Goal: Information Seeking & Learning: Find specific fact

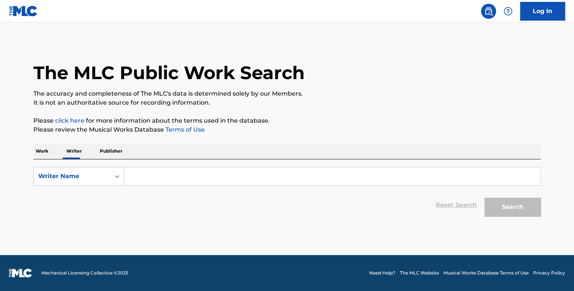
click at [151, 177] on input "Search Form" at bounding box center [332, 176] width 416 height 18
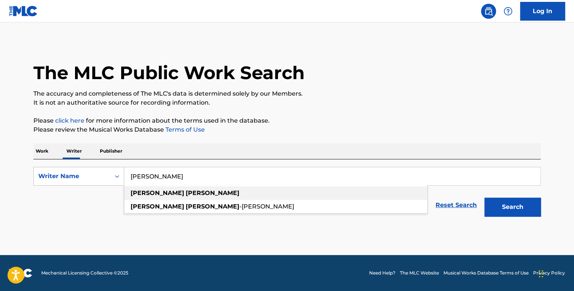
type input "[PERSON_NAME]"
click at [177, 192] on div "[PERSON_NAME]" at bounding box center [275, 192] width 303 height 13
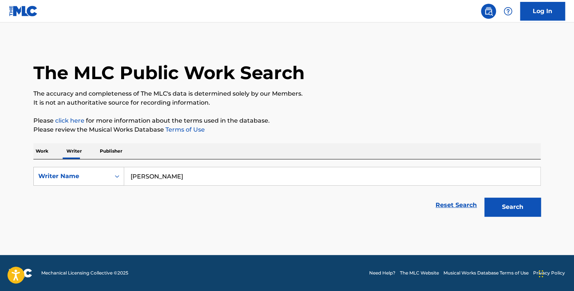
click at [493, 204] on button "Search" at bounding box center [512, 207] width 56 height 19
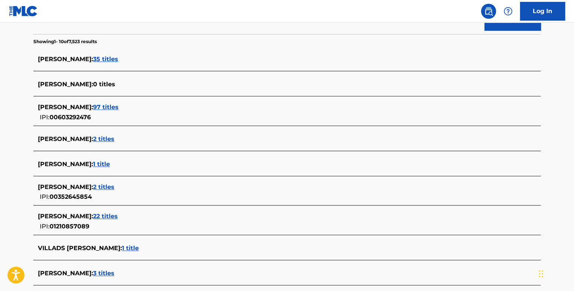
scroll to position [187, 0]
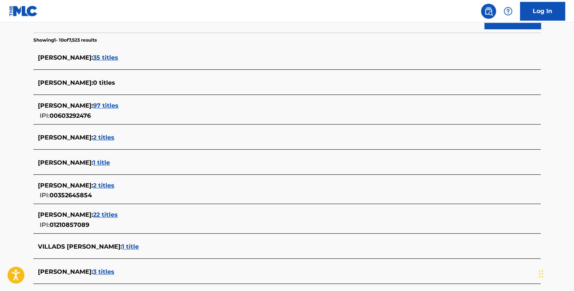
click at [105, 213] on span "22 titles" at bounding box center [105, 214] width 25 height 7
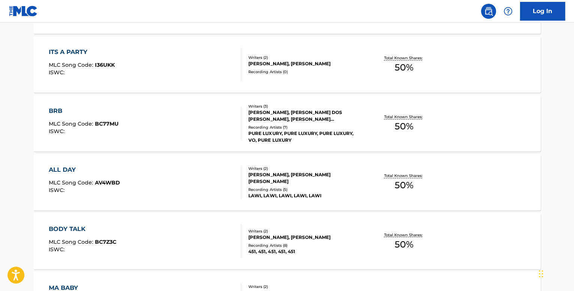
scroll to position [627, 0]
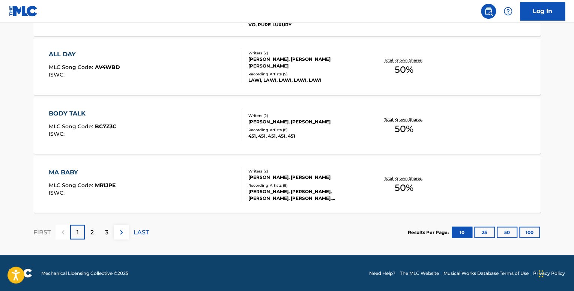
click at [124, 232] on img at bounding box center [121, 232] width 9 height 9
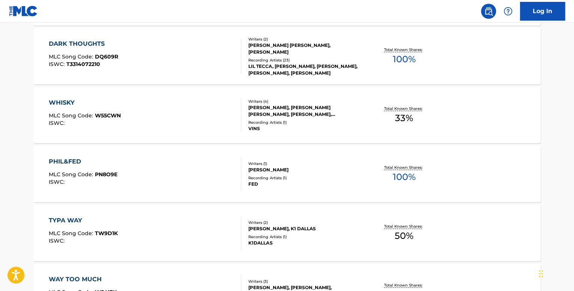
scroll to position [289, 0]
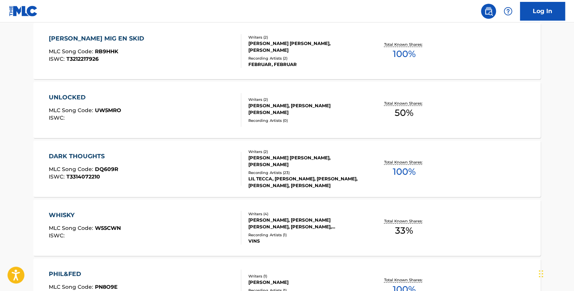
click at [129, 163] on div "DARK THOUGHTS MLC Song Code : DQ609R ISWC : T3314072210" at bounding box center [145, 169] width 193 height 34
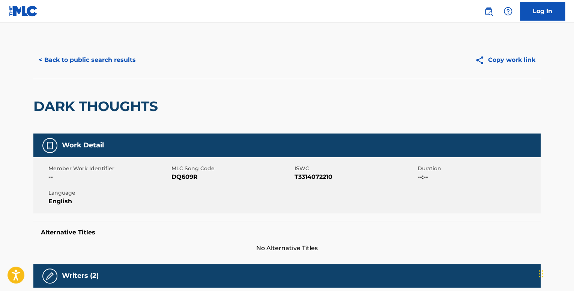
click at [112, 51] on button "< Back to public search results" at bounding box center [87, 60] width 108 height 19
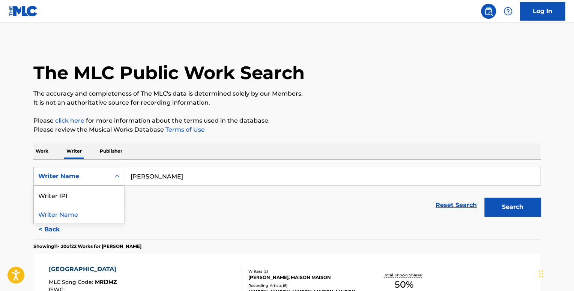
click at [100, 179] on div "Writer Name" at bounding box center [71, 176] width 67 height 9
click at [93, 197] on div "Writer IPI" at bounding box center [79, 195] width 90 height 19
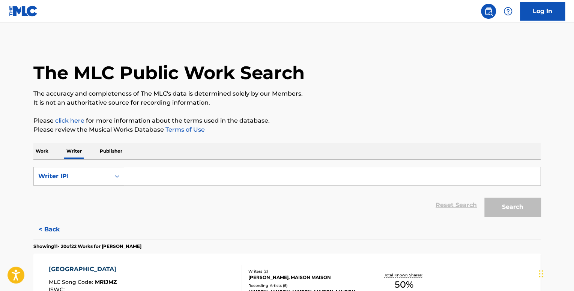
click at [165, 176] on input "Search Form" at bounding box center [332, 176] width 416 height 18
paste input "01210857089"
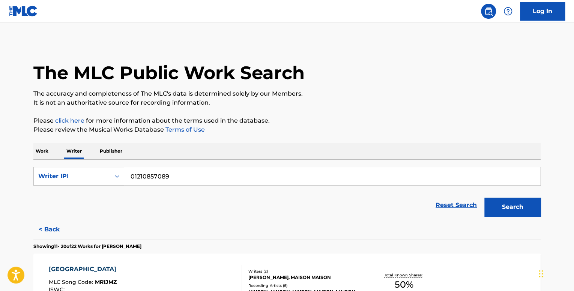
click at [484, 198] on button "Search" at bounding box center [512, 207] width 56 height 19
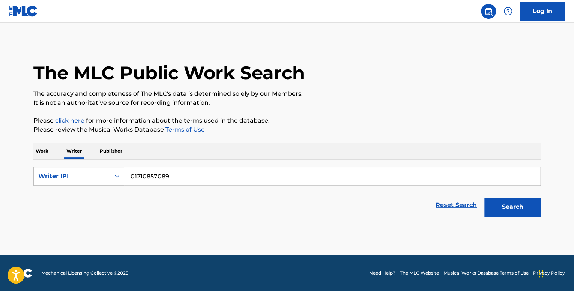
click at [138, 174] on input "01210857089" at bounding box center [332, 176] width 416 height 18
type input "01210857089"
click at [484, 198] on button "Search" at bounding box center [512, 207] width 56 height 19
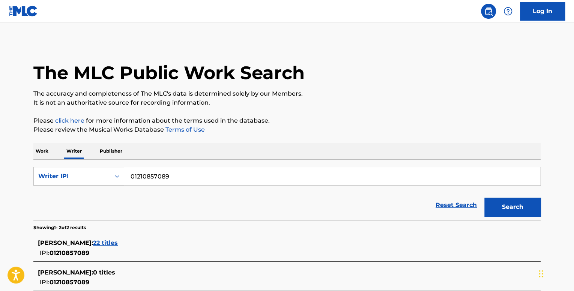
click at [106, 242] on span "22 titles" at bounding box center [105, 242] width 25 height 7
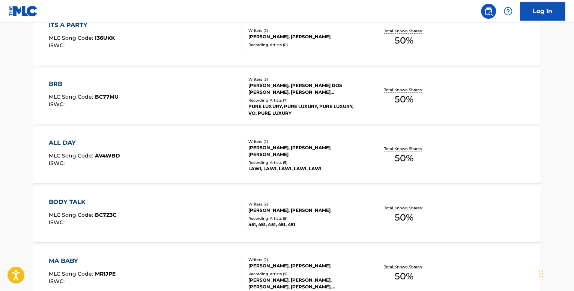
scroll to position [627, 0]
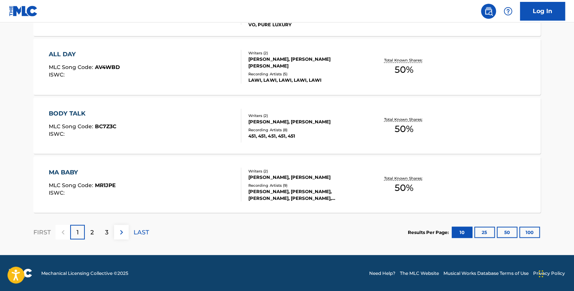
click at [129, 232] on div "FIRST 1 2 3 LAST" at bounding box center [90, 232] width 115 height 15
click at [127, 232] on button at bounding box center [121, 232] width 15 height 15
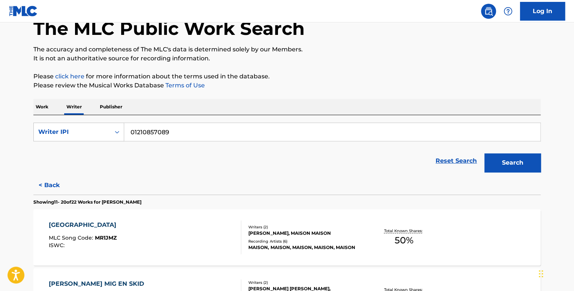
scroll to position [0, 0]
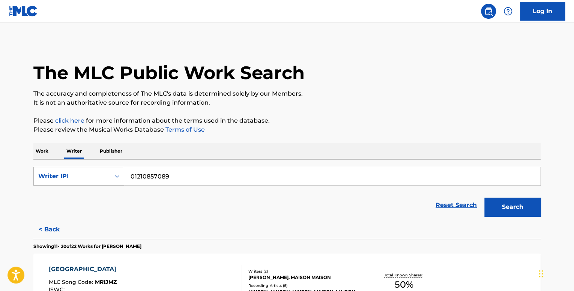
click at [111, 177] on div "Search Form" at bounding box center [116, 175] width 13 height 13
click at [103, 198] on div "Writer Name" at bounding box center [79, 195] width 90 height 19
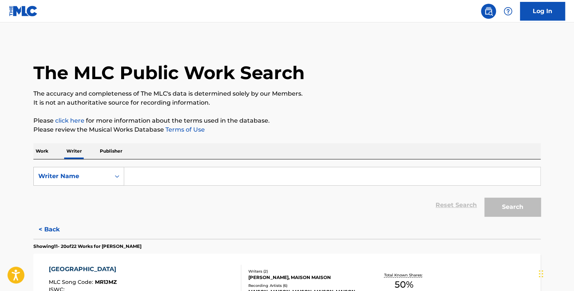
click at [188, 173] on input "Search Form" at bounding box center [332, 176] width 416 height 18
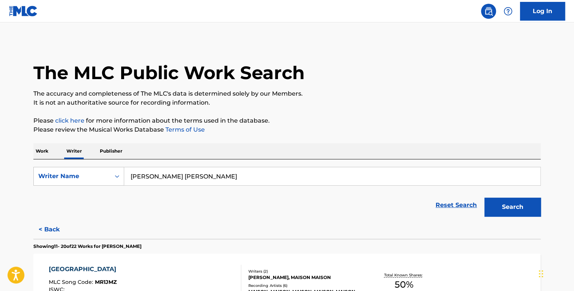
type input "[PERSON_NAME] [PERSON_NAME]"
click at [49, 149] on p "Work" at bounding box center [41, 151] width 17 height 16
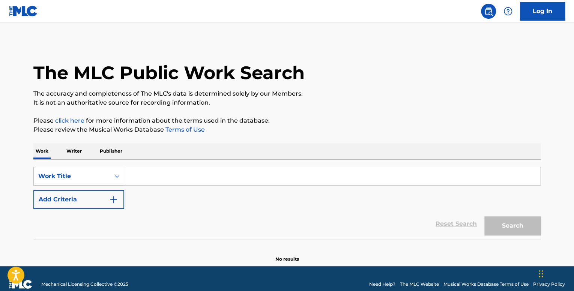
click at [157, 177] on input "Search Form" at bounding box center [332, 176] width 416 height 18
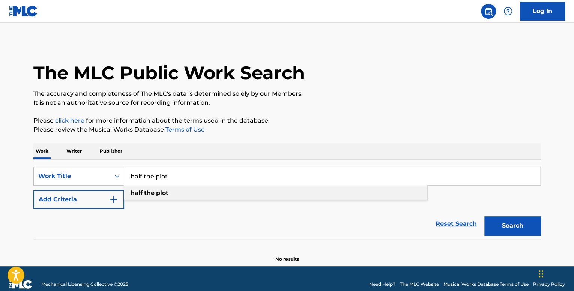
type input "half the plot"
click at [170, 191] on div "half the plot" at bounding box center [275, 192] width 303 height 13
click at [117, 198] on img "Search Form" at bounding box center [113, 199] width 9 height 9
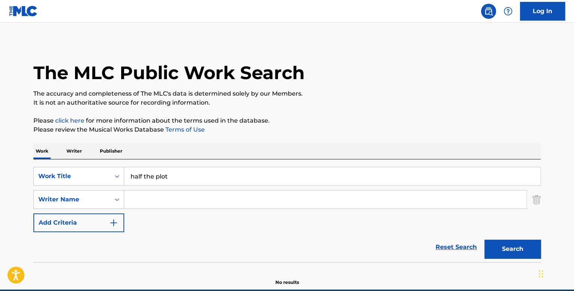
click at [145, 196] on input "Search Form" at bounding box center [325, 199] width 402 height 18
paste input "[PERSON_NAME] [PERSON_NAME]"
type input "[PERSON_NAME] [PERSON_NAME]"
click at [484, 240] on button "Search" at bounding box center [512, 249] width 56 height 19
click at [518, 253] on button "Search" at bounding box center [512, 249] width 56 height 19
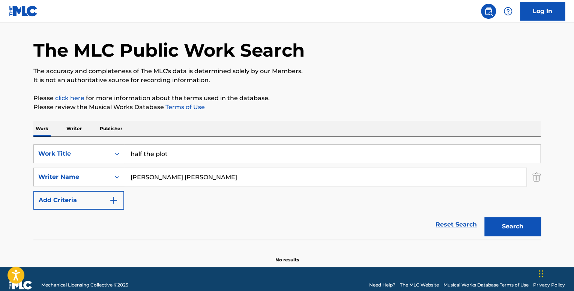
scroll to position [34, 0]
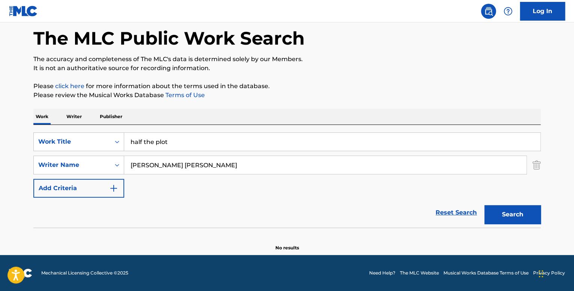
click at [75, 117] on p "Writer" at bounding box center [74, 117] width 20 height 16
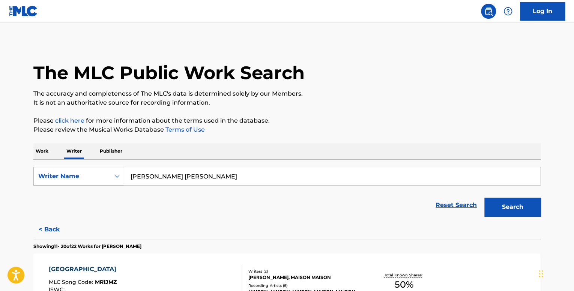
drag, startPoint x: 219, startPoint y: 181, endPoint x: 104, endPoint y: 174, distance: 115.3
click at [104, 174] on div "SearchWithCriteriae71beeed-2c87-4a4d-8e40-fcf43cba55aa Writer Name [PERSON_NAME…" at bounding box center [286, 176] width 507 height 19
click at [150, 204] on div "Reset Search Search" at bounding box center [286, 205] width 507 height 30
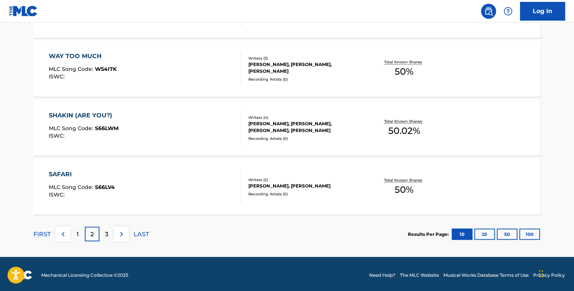
scroll to position [627, 0]
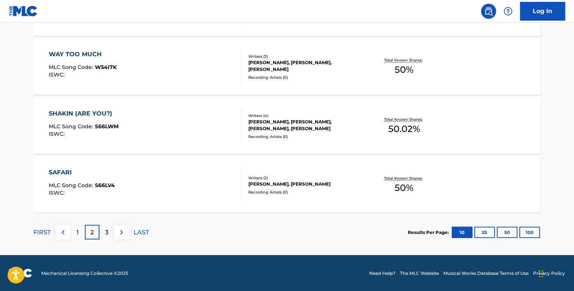
click at [528, 232] on button "100" at bounding box center [529, 231] width 21 height 11
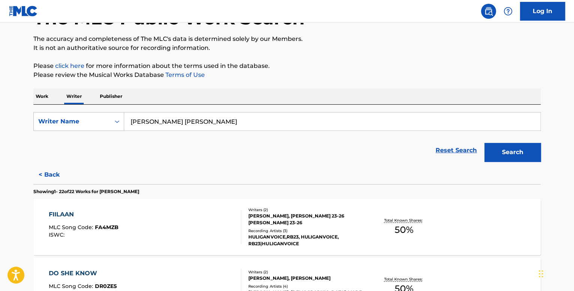
scroll to position [0, 0]
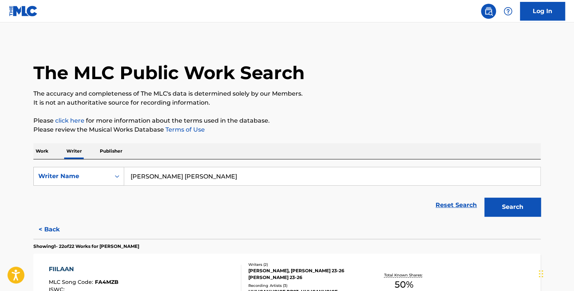
click at [495, 207] on button "Search" at bounding box center [512, 207] width 56 height 19
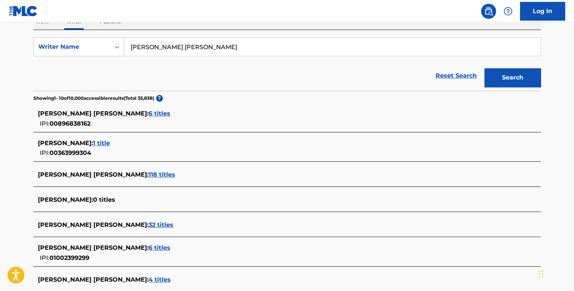
scroll to position [150, 0]
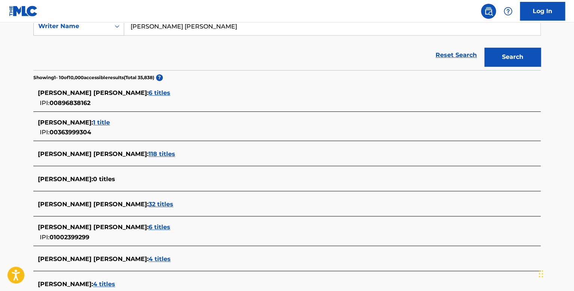
click at [166, 205] on span "32 titles" at bounding box center [160, 204] width 25 height 7
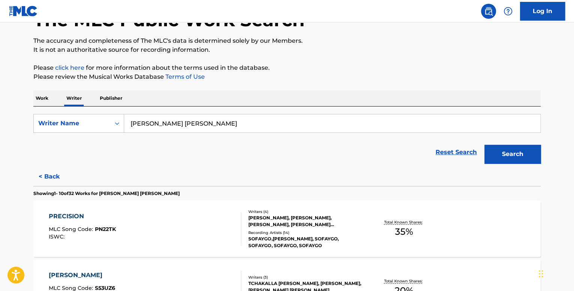
scroll to position [0, 0]
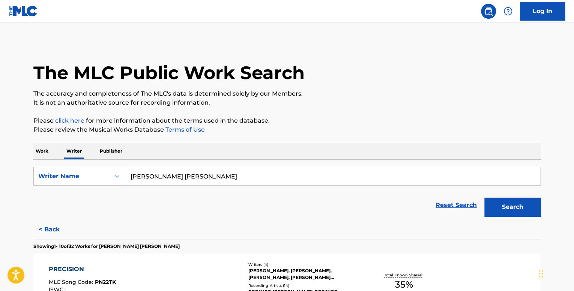
drag, startPoint x: 226, startPoint y: 182, endPoint x: 81, endPoint y: 163, distance: 146.2
click at [82, 163] on div "SearchWithCriteriae71beeed-2c87-4a4d-8e40-fcf43cba55aa Writer Name [PERSON_NAME…" at bounding box center [286, 189] width 507 height 61
paste input "Kaigorodov [PERSON_NAME]"
type input "Kaigorodov [PERSON_NAME]"
click at [484, 198] on button "Search" at bounding box center [512, 207] width 56 height 19
